Goal: Go to known website: Access a specific website the user already knows

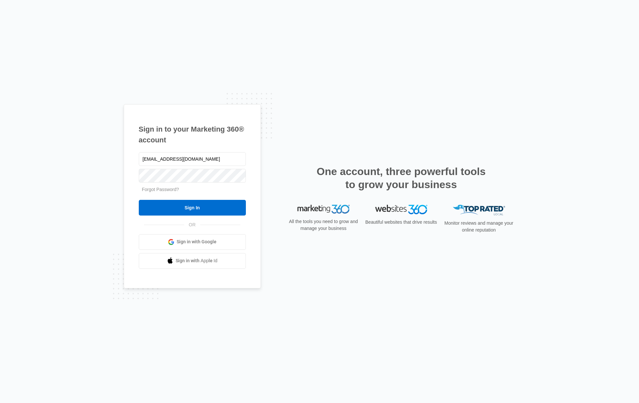
type input "[EMAIL_ADDRESS][DOMAIN_NAME]"
click at [139, 200] on input "Sign In" at bounding box center [192, 208] width 107 height 16
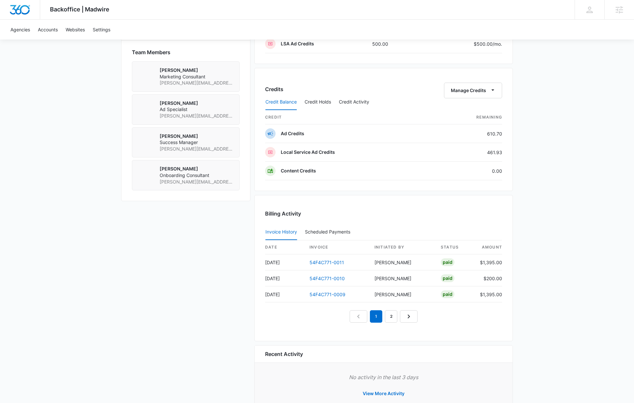
scroll to position [471, 0]
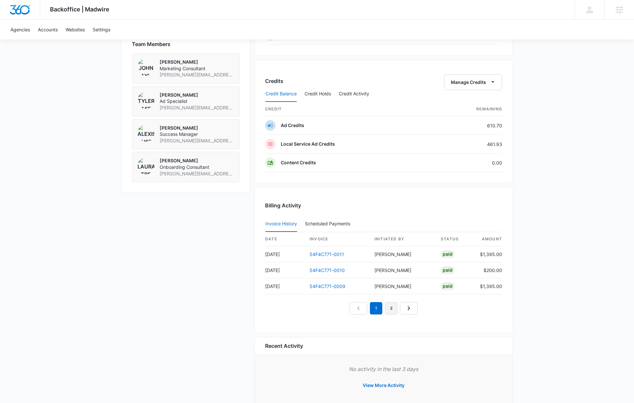
click at [392, 311] on link "2" at bounding box center [391, 308] width 12 height 12
click at [404, 308] on link "3" at bounding box center [399, 308] width 12 height 12
click at [404, 308] on link "4" at bounding box center [406, 308] width 12 height 12
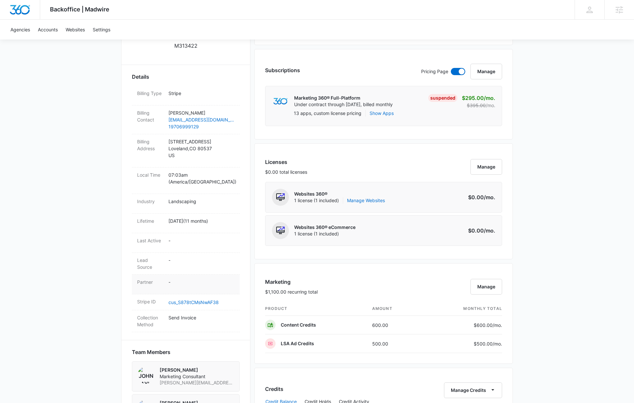
scroll to position [0, 0]
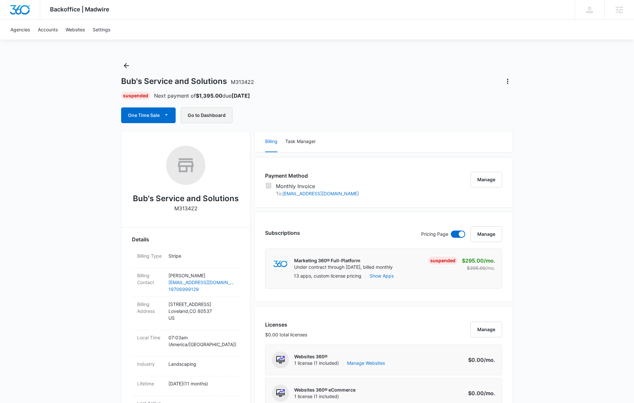
click at [217, 112] on button "Go to Dashboard" at bounding box center [207, 115] width 52 height 16
